Goal: Information Seeking & Learning: Learn about a topic

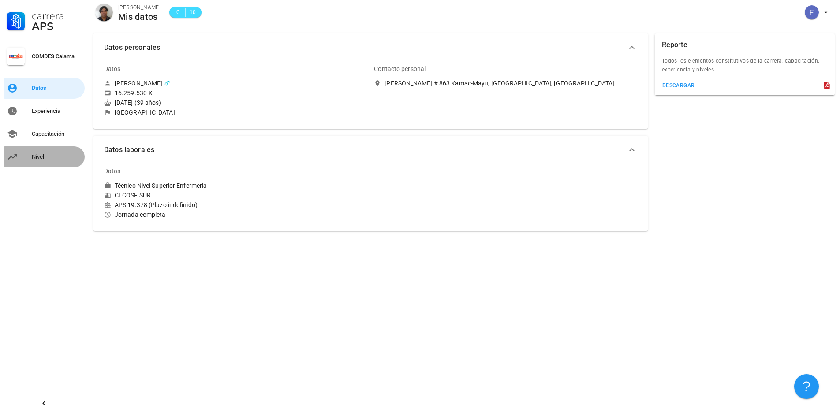
click at [45, 157] on div "Nivel" at bounding box center [56, 156] width 49 height 7
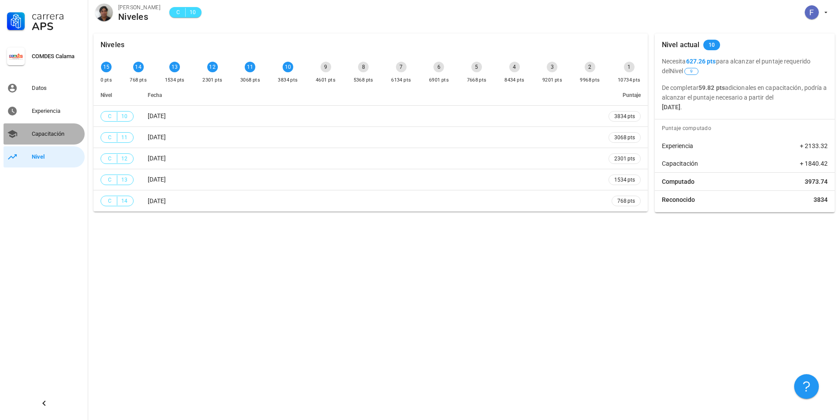
click at [57, 131] on div "Capacitación" at bounding box center [56, 133] width 49 height 7
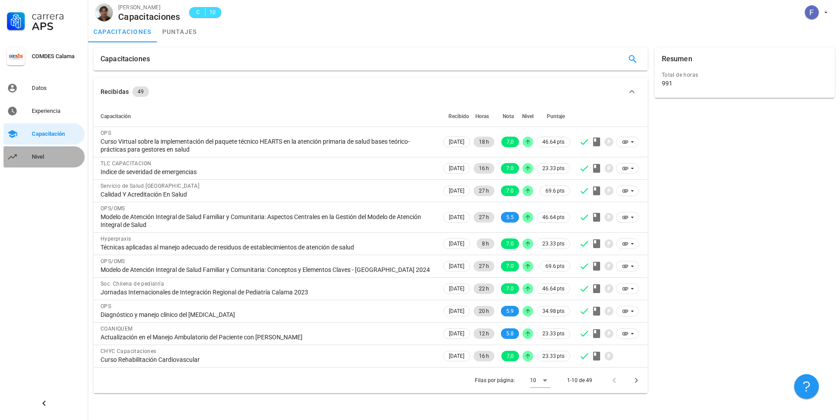
click at [40, 158] on div "Nivel" at bounding box center [56, 156] width 49 height 7
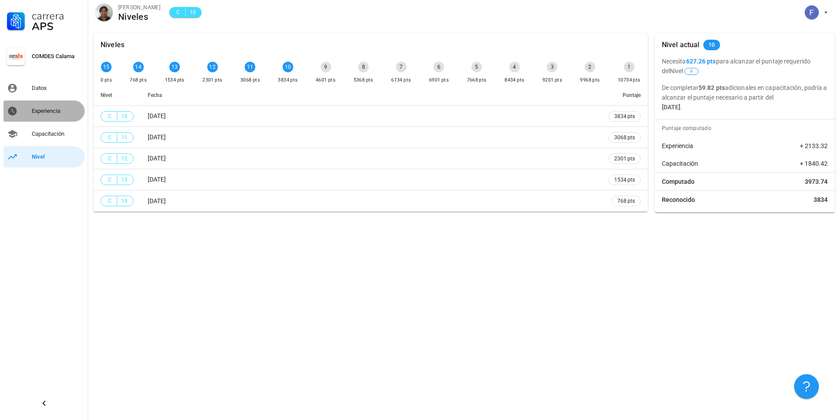
click at [44, 121] on link "Experiencia" at bounding box center [44, 111] width 81 height 21
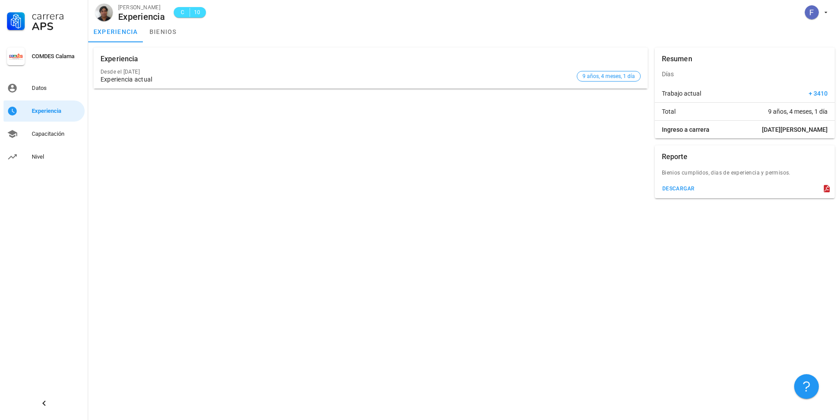
click at [760, 170] on div "Bienios cumplidos, dias de experiencia y permisos." at bounding box center [745, 175] width 180 height 14
drag, startPoint x: 826, startPoint y: 188, endPoint x: 822, endPoint y: 190, distance: 4.9
click at [826, 191] on icon at bounding box center [826, 188] width 9 height 9
click at [692, 185] on button "descargar" at bounding box center [678, 189] width 40 height 12
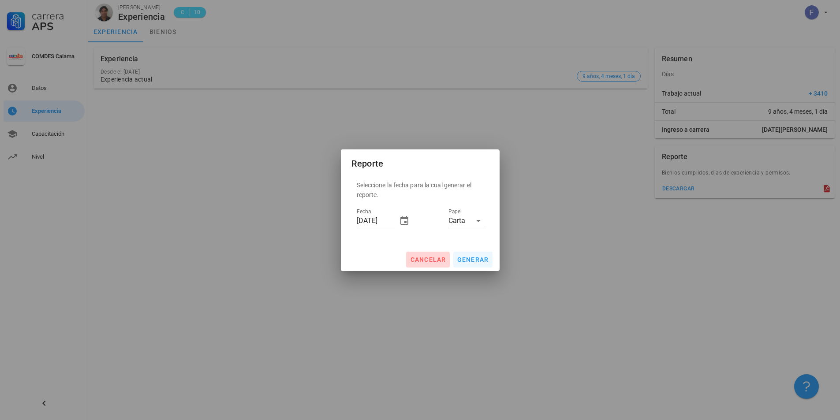
drag, startPoint x: 435, startPoint y: 263, endPoint x: 473, endPoint y: 252, distance: 40.3
click at [471, 246] on div "Reporte Seleccione la fecha para la cual generar el reporte. Fecha [DATE] Papel…" at bounding box center [420, 210] width 159 height 122
click at [475, 257] on span "generar" at bounding box center [473, 259] width 32 height 7
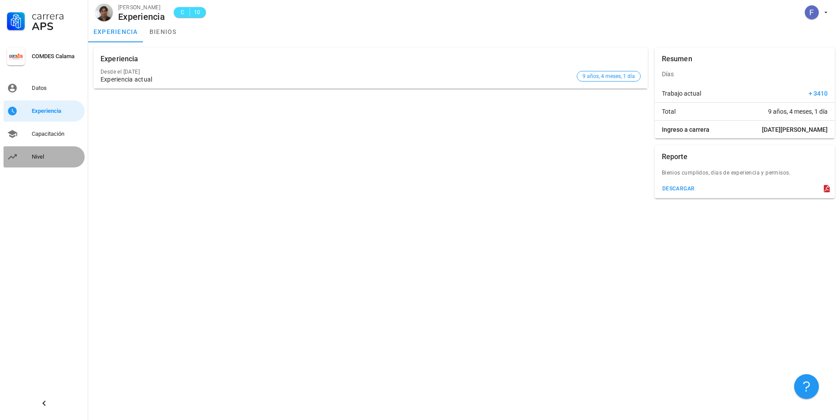
click at [41, 160] on div "Nivel" at bounding box center [56, 156] width 49 height 7
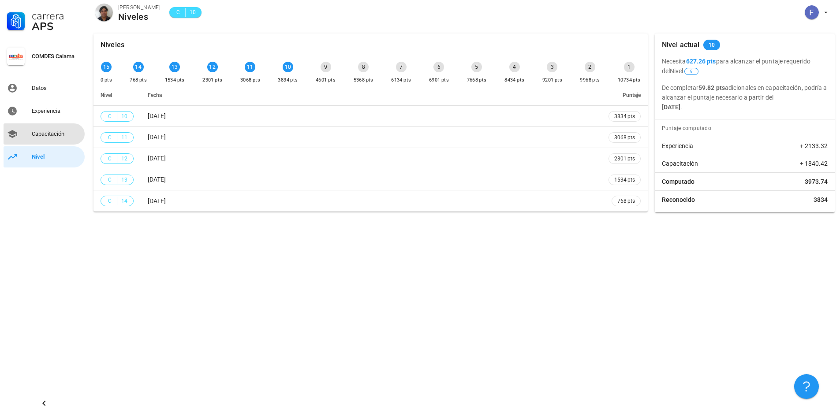
click at [34, 132] on div "Capacitación" at bounding box center [56, 133] width 49 height 7
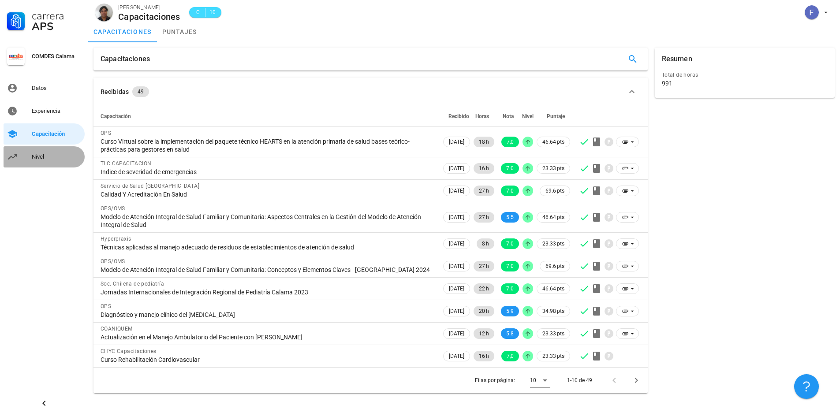
click at [44, 167] on link "Nivel" at bounding box center [44, 156] width 81 height 21
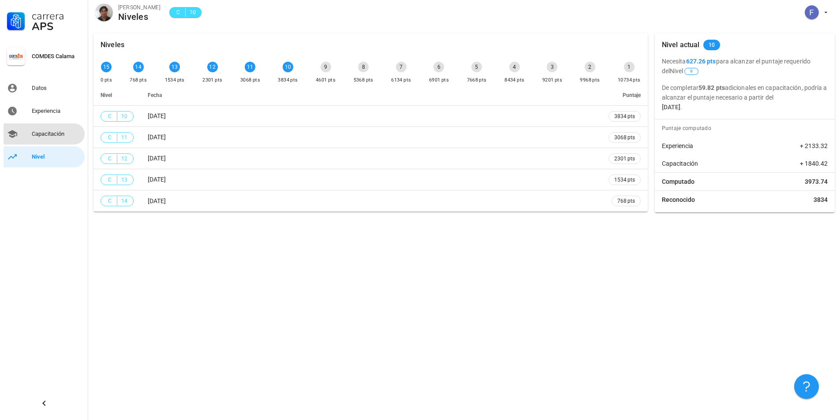
click at [46, 138] on div "Capacitación" at bounding box center [56, 134] width 49 height 14
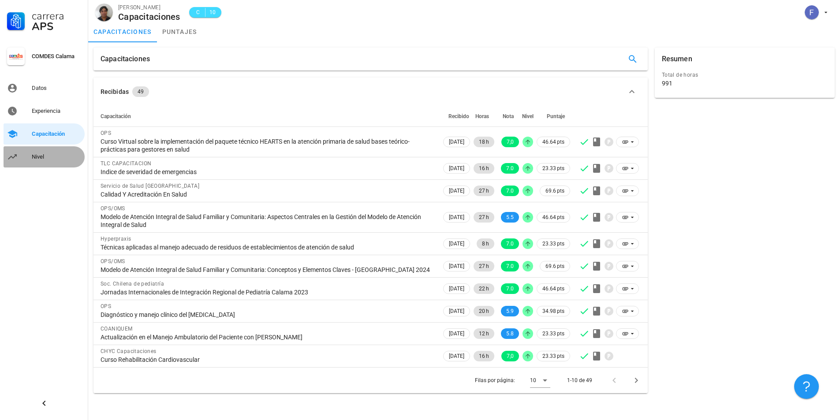
click at [45, 153] on div "Nivel" at bounding box center [56, 157] width 49 height 14
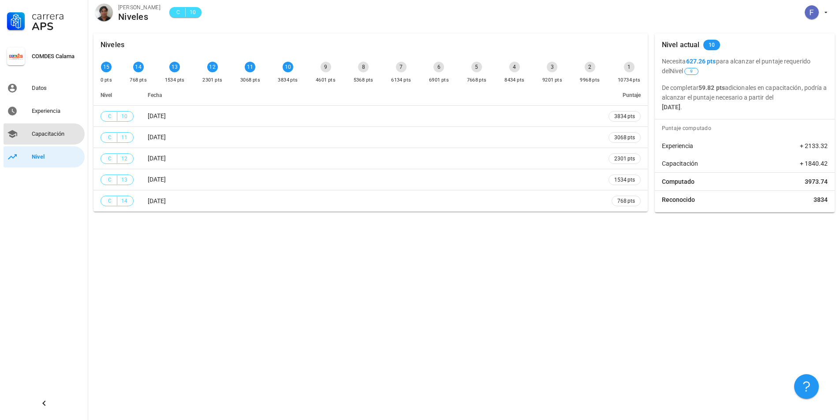
click at [50, 135] on div "Capacitación" at bounding box center [56, 133] width 49 height 7
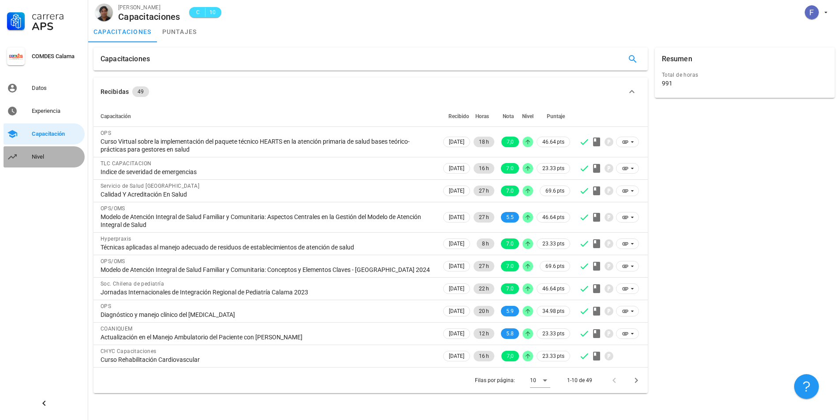
click at [47, 155] on div "Nivel" at bounding box center [56, 156] width 49 height 7
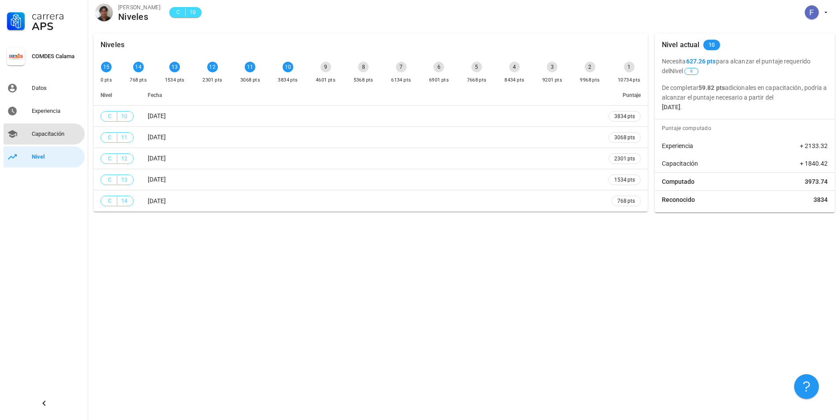
click at [40, 138] on div "Capacitación" at bounding box center [56, 134] width 49 height 14
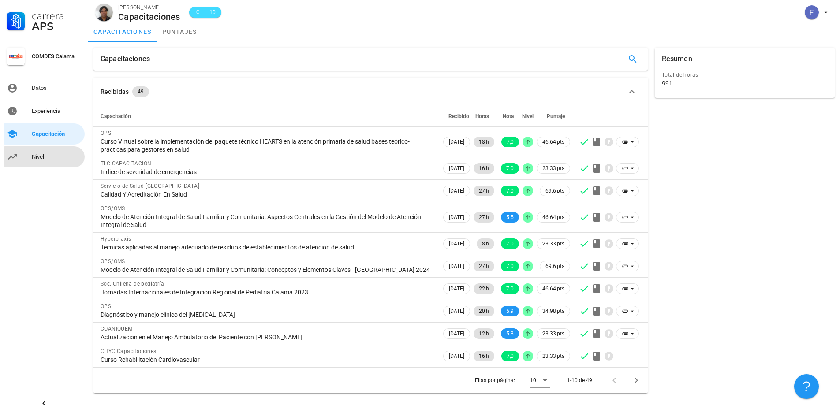
click at [42, 160] on div "Nivel" at bounding box center [56, 157] width 49 height 14
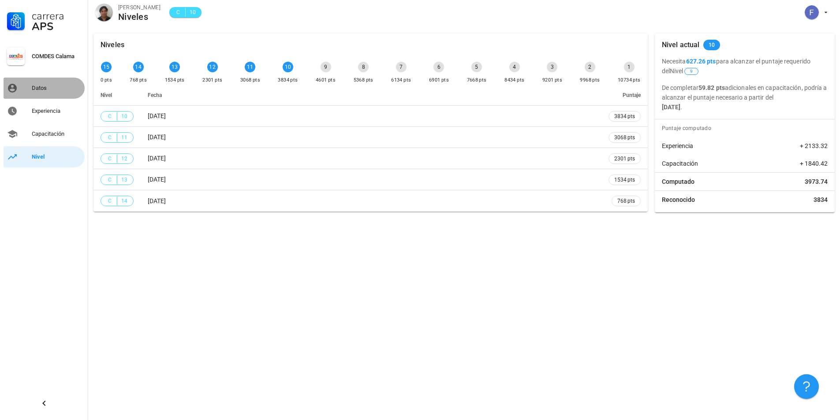
click at [41, 86] on div "Datos" at bounding box center [56, 88] width 49 height 7
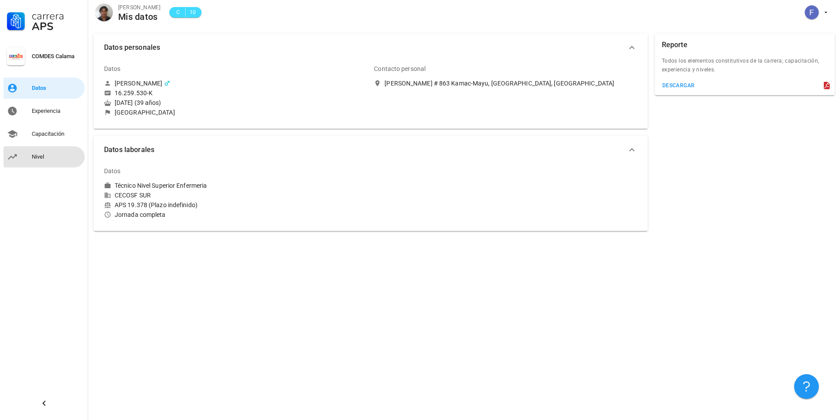
click at [41, 158] on div "Nivel" at bounding box center [56, 156] width 49 height 7
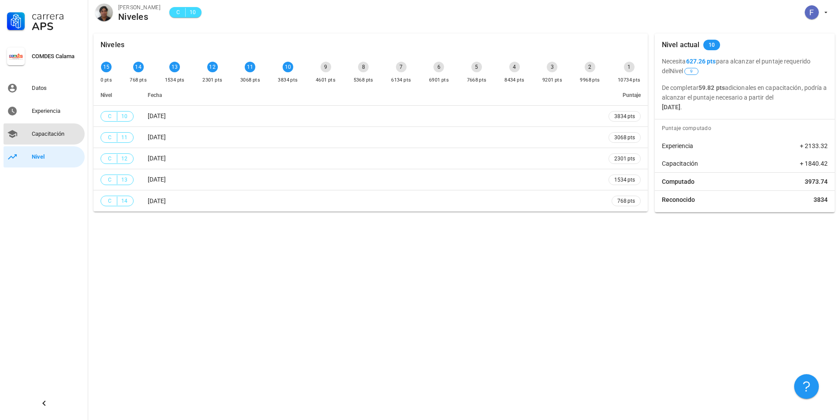
click at [69, 135] on div "Capacitación" at bounding box center [56, 133] width 49 height 7
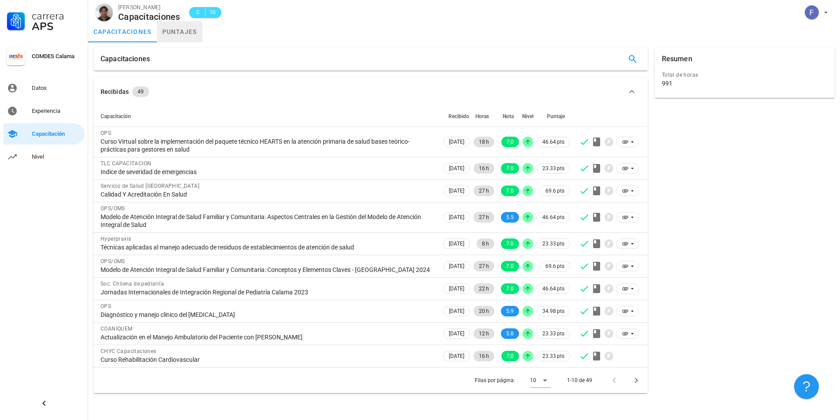
click at [196, 26] on link "puntajes" at bounding box center [179, 31] width 45 height 21
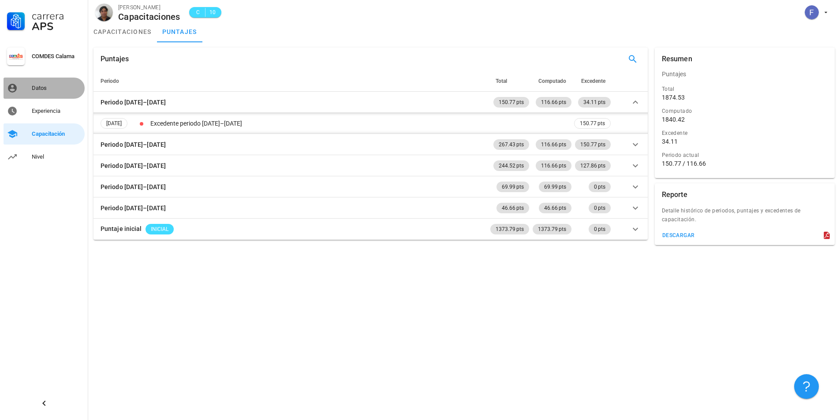
click at [53, 78] on link "Datos" at bounding box center [44, 88] width 81 height 21
